Goal: Task Accomplishment & Management: Complete application form

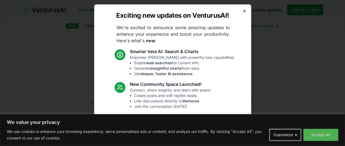
click at [242, 9] on icon "button" at bounding box center [244, 11] width 4 height 4
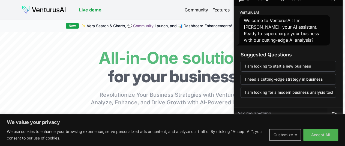
click at [291, 134] on button "Customize" at bounding box center [285, 135] width 32 height 12
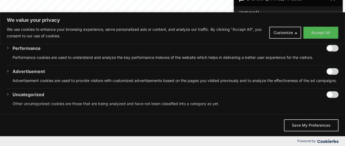
scroll to position [37, 0]
click at [327, 68] on input "Enable Advertisement" at bounding box center [333, 71] width 12 height 7
checkbox input "true"
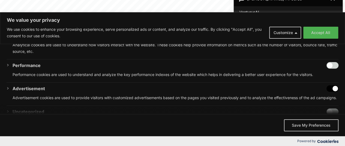
scroll to position [98, 0]
click at [327, 65] on input "Enable Performance" at bounding box center [333, 65] width 12 height 7
checkbox input "true"
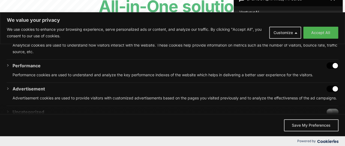
scroll to position [119, 0]
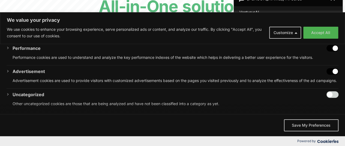
click at [327, 97] on input "Enable Uncategorized" at bounding box center [333, 94] width 12 height 7
checkbox input "true"
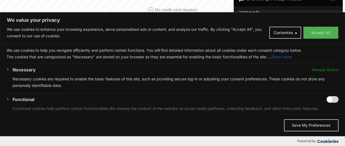
scroll to position [11, 0]
click at [327, 97] on input "Enable Functional" at bounding box center [333, 100] width 12 height 7
checkbox input "true"
click at [313, 127] on button "Save My Preferences" at bounding box center [311, 125] width 55 height 12
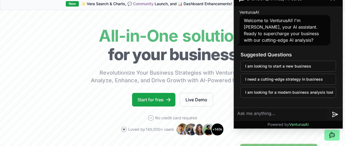
scroll to position [20, 0]
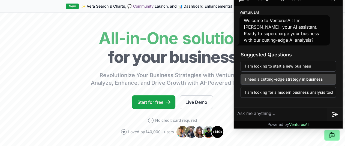
click at [270, 82] on button "I need a cutting-edge strategy in business" at bounding box center [288, 79] width 95 height 11
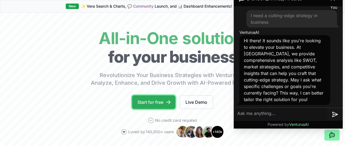
click at [158, 109] on link "Start for free" at bounding box center [153, 102] width 43 height 14
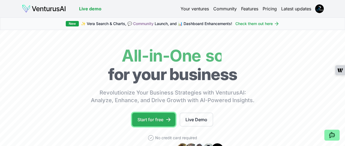
click at [158, 127] on link "Start for free" at bounding box center [153, 120] width 43 height 14
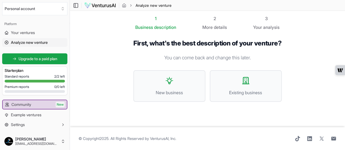
scroll to position [1, 0]
